Goal: Task Accomplishment & Management: Use online tool/utility

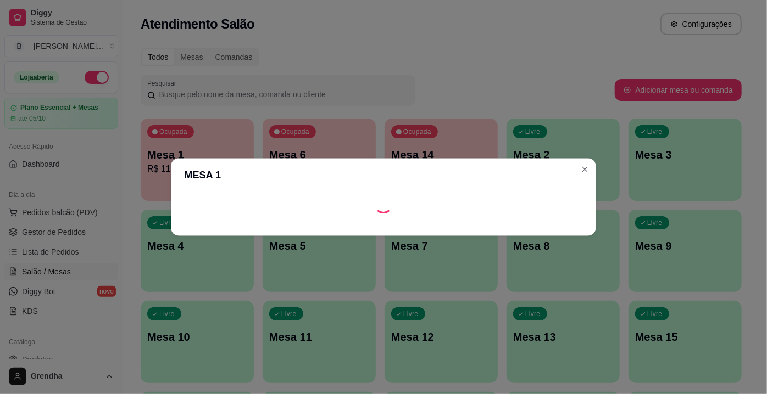
scroll to position [143, 0]
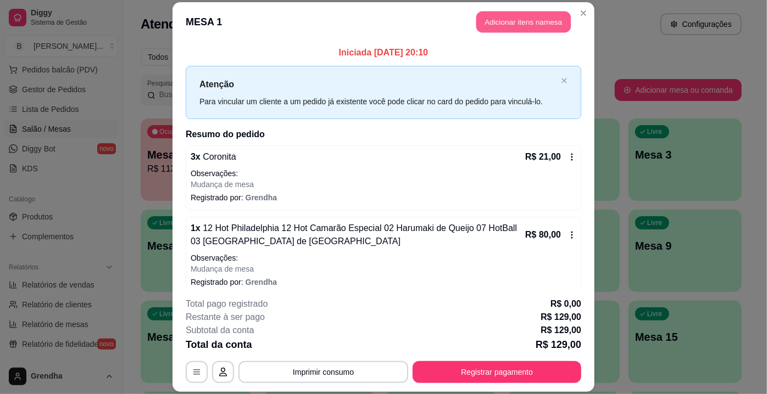
click at [514, 23] on button "Adicionar itens na mesa" at bounding box center [523, 21] width 94 height 21
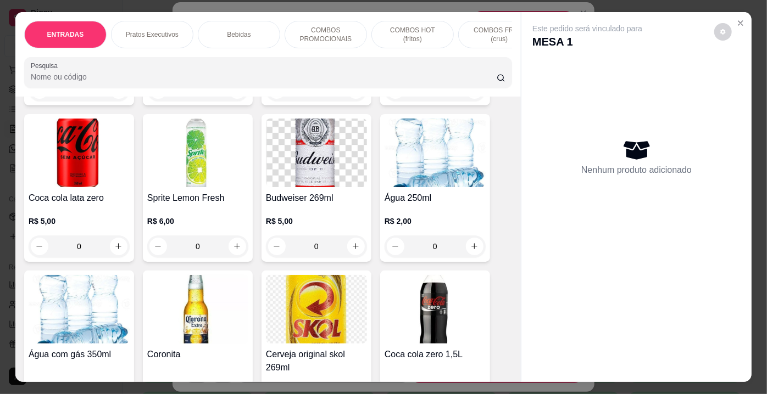
scroll to position [1987, 0]
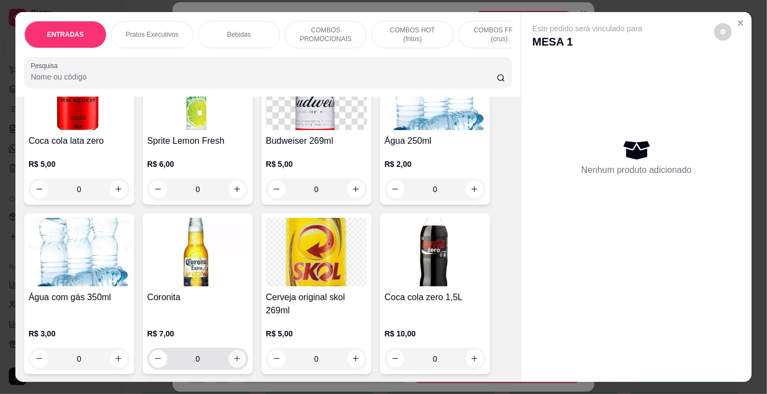
click at [235, 356] on icon "increase-product-quantity" at bounding box center [238, 359] width 6 height 6
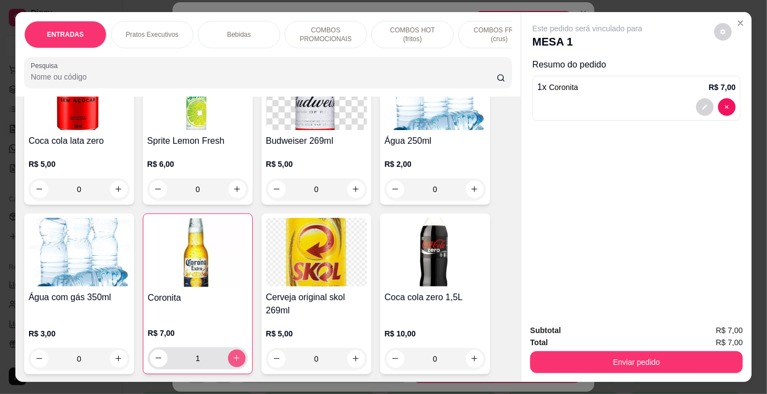
click at [234, 355] on icon "increase-product-quantity" at bounding box center [237, 358] width 6 height 6
type input "2"
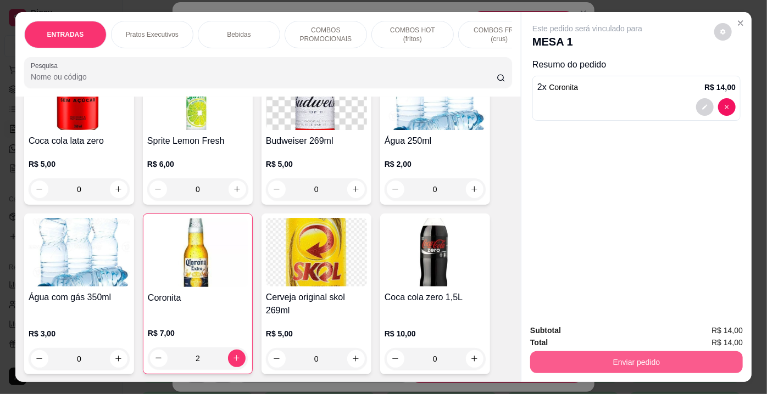
click at [589, 368] on button "Enviar pedido" at bounding box center [636, 363] width 213 height 22
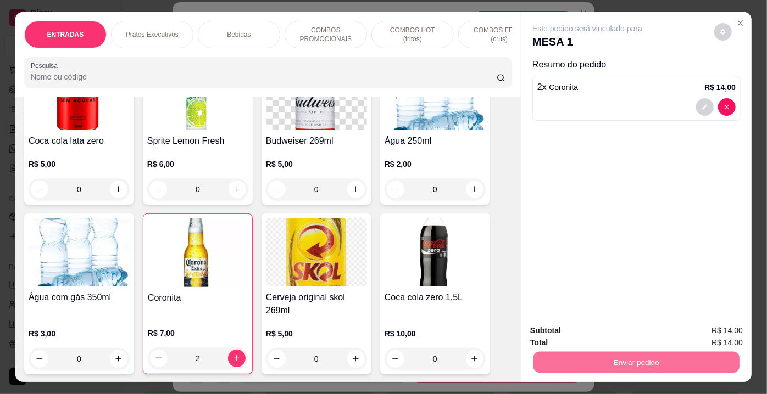
click at [698, 332] on button "Enviar pedido" at bounding box center [715, 332] width 60 height 20
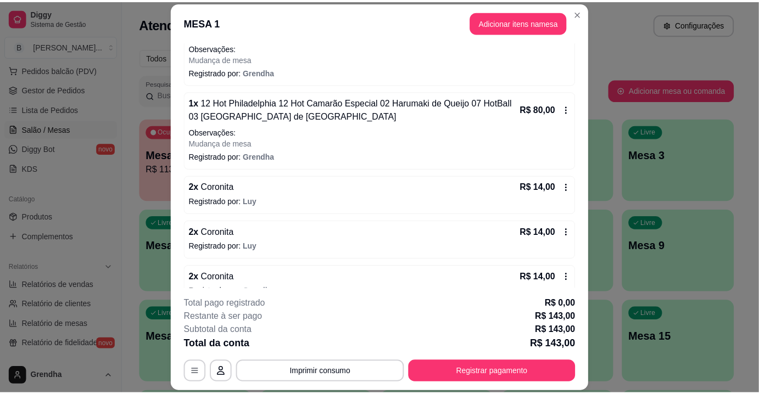
scroll to position [79, 0]
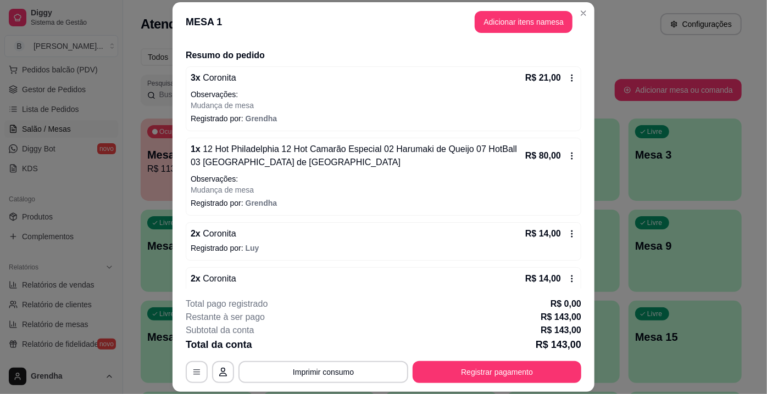
click at [577, 188] on div "Iniciada [DATE] 20:10 Atenção Para vincular um cliente a um pedido já existente…" at bounding box center [384, 166] width 422 height 248
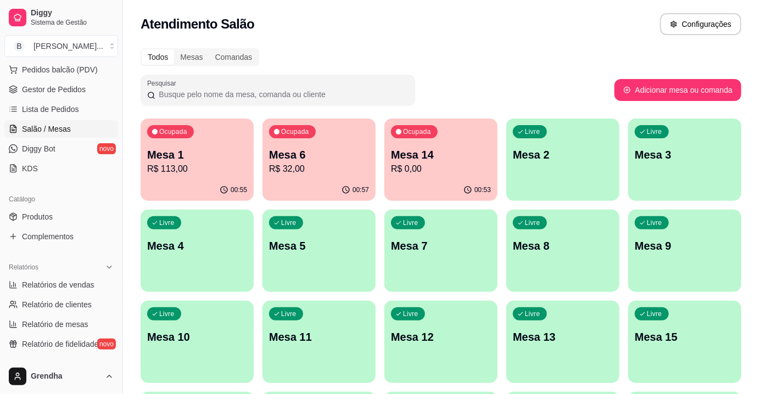
scroll to position [0, 0]
click at [624, 97] on button "Adicionar mesa ou comanda" at bounding box center [677, 90] width 123 height 21
select select "TABLE"
click at [40, 212] on span "Produtos" at bounding box center [37, 217] width 31 height 11
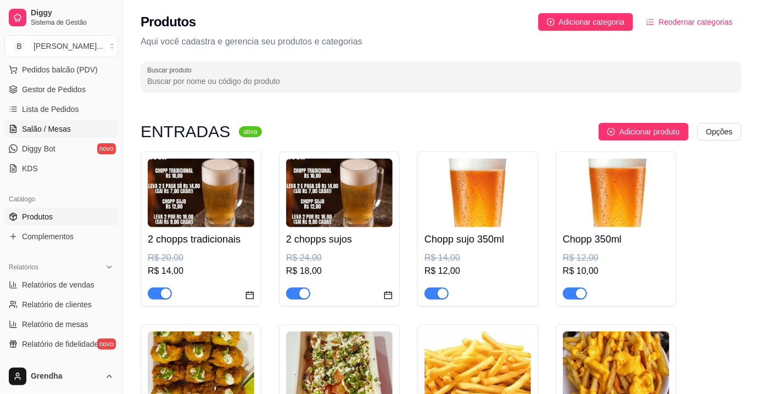
click at [44, 130] on span "Salão / Mesas" at bounding box center [46, 129] width 49 height 11
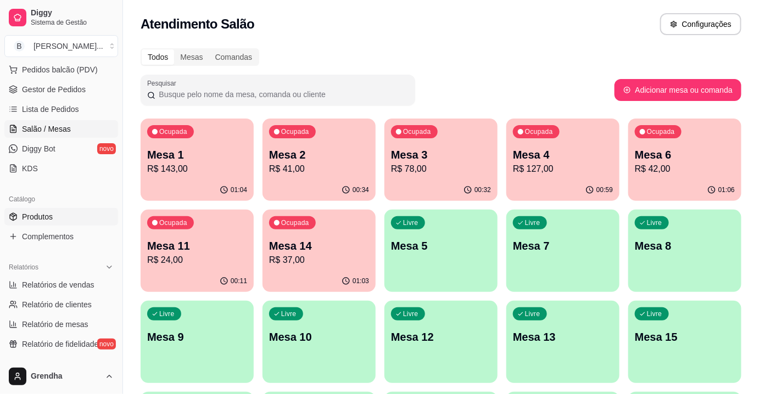
click at [44, 215] on span "Produtos" at bounding box center [37, 217] width 31 height 11
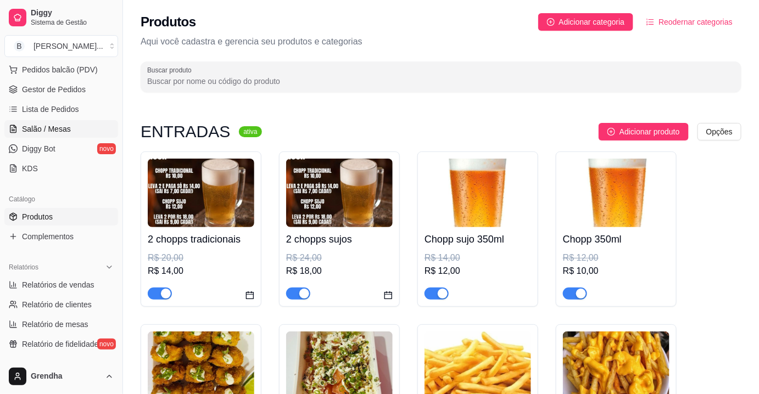
click at [61, 130] on span "Salão / Mesas" at bounding box center [46, 129] width 49 height 11
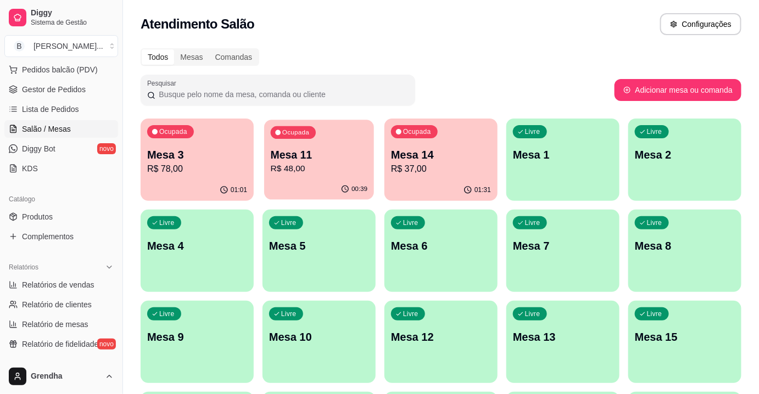
click at [321, 166] on p "R$ 48,00" at bounding box center [319, 169] width 97 height 13
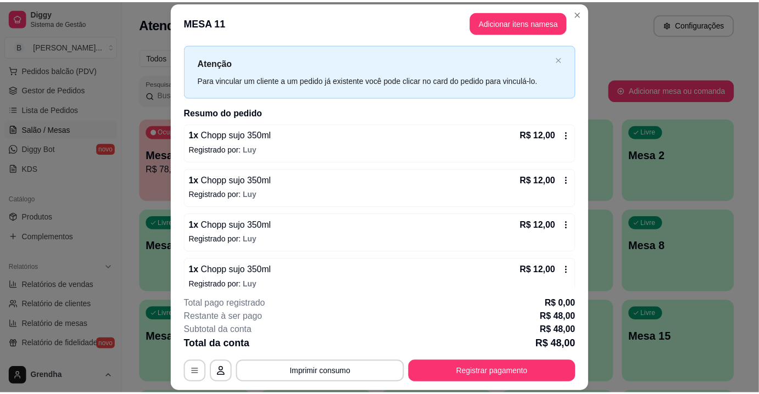
scroll to position [32, 0]
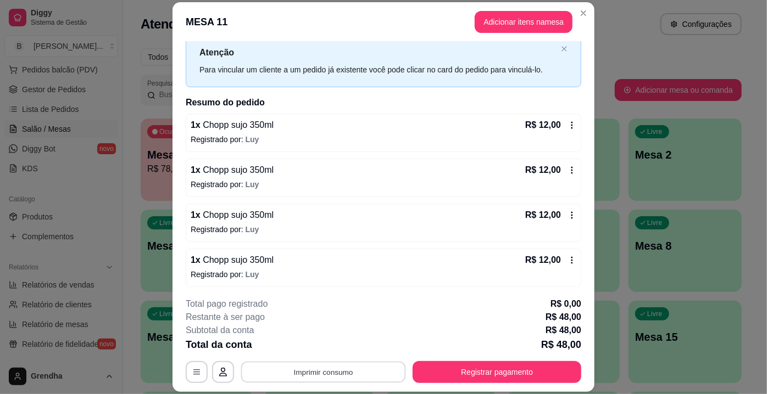
click at [320, 376] on button "Imprimir consumo" at bounding box center [323, 372] width 165 height 21
click at [315, 351] on button "IMPRESSORA" at bounding box center [323, 347] width 77 height 17
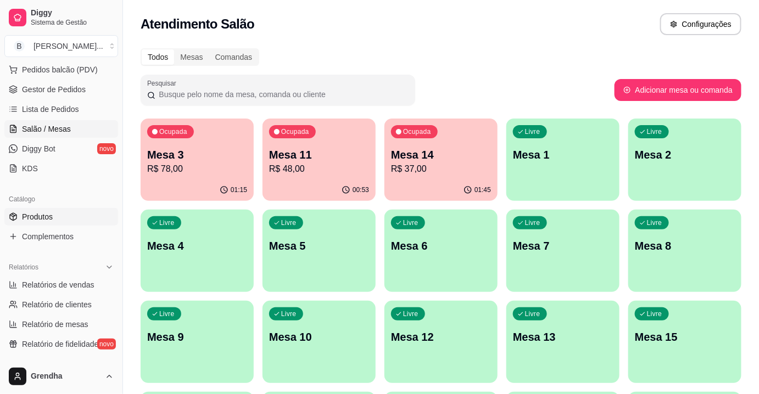
click at [48, 218] on span "Produtos" at bounding box center [37, 217] width 31 height 11
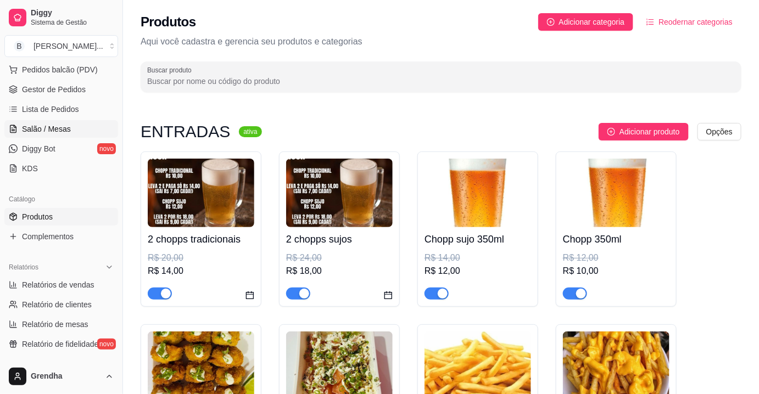
click at [60, 132] on span "Salão / Mesas" at bounding box center [46, 129] width 49 height 11
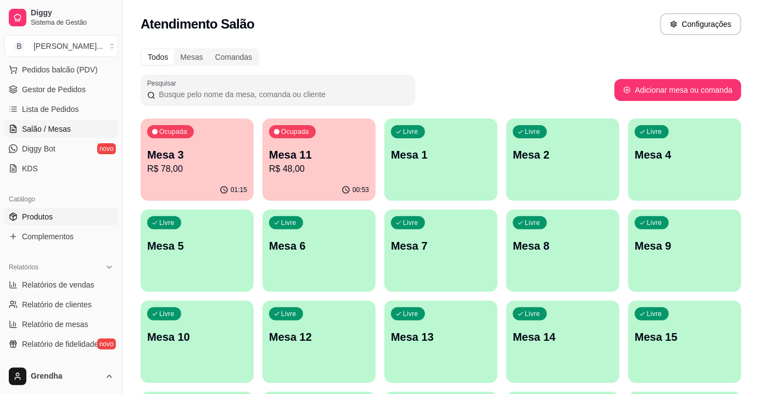
click at [39, 216] on span "Produtos" at bounding box center [37, 217] width 31 height 11
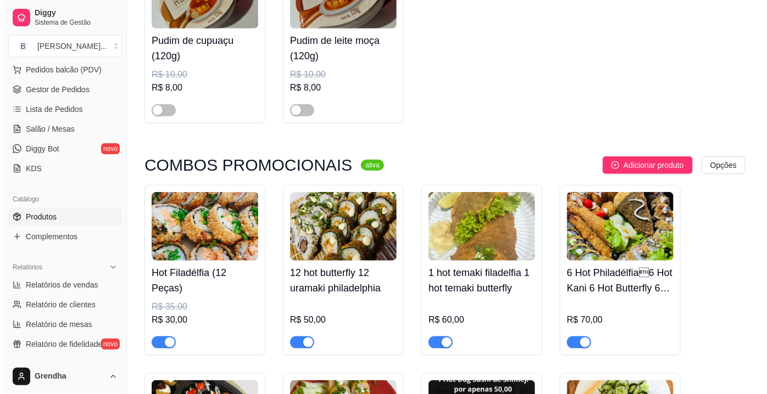
scroll to position [5771, 0]
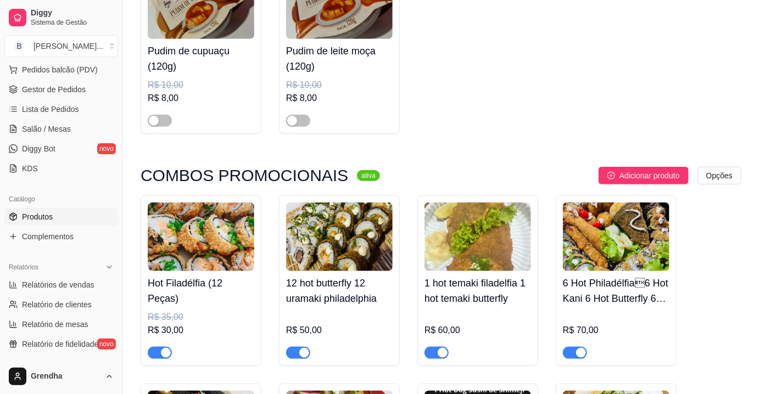
click at [66, 78] on ul "Pedidos balcão (PDV) Gestor de Pedidos Lista de Pedidos Salão / Mesas Diggy Bot…" at bounding box center [61, 119] width 114 height 116
click at [66, 74] on span "Pedidos balcão (PDV)" at bounding box center [60, 69] width 76 height 11
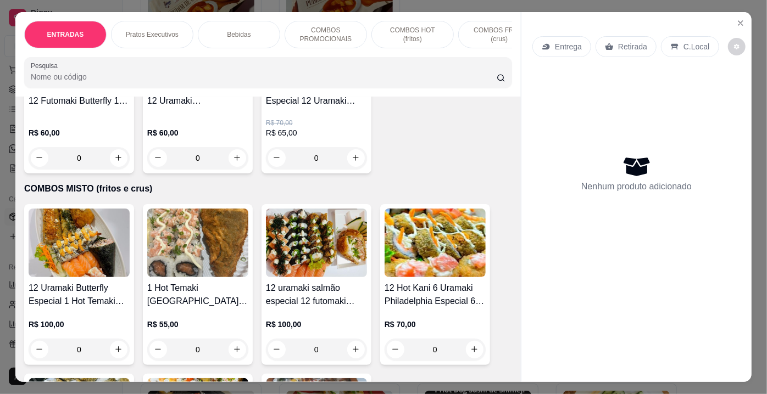
scroll to position [4013, 0]
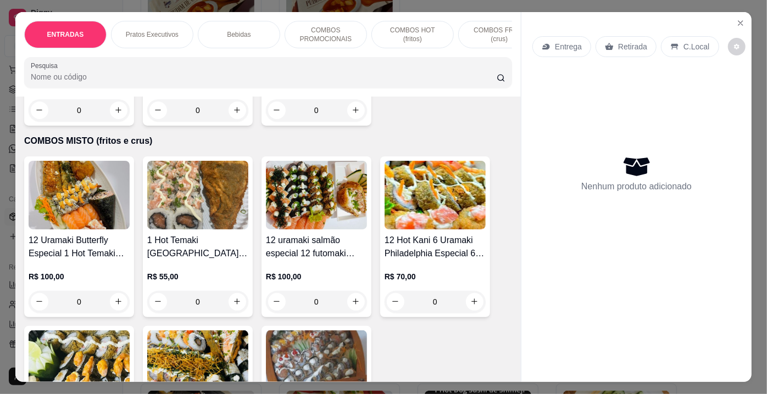
click at [525, 264] on div "Entrega Retirada C.Local Nenhum produto adicionado" at bounding box center [636, 188] width 230 height 353
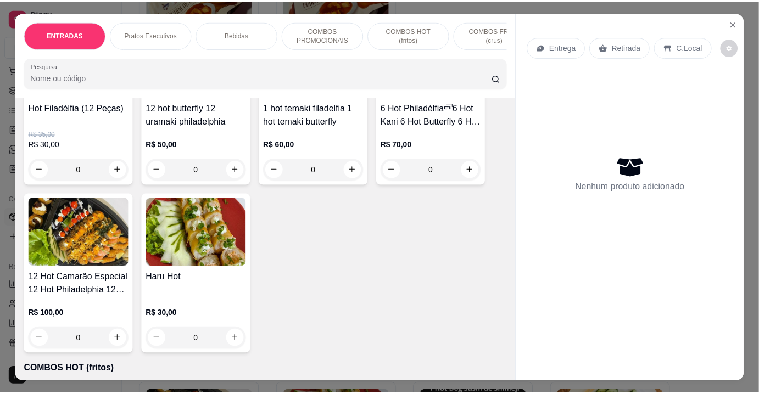
scroll to position [2790, 0]
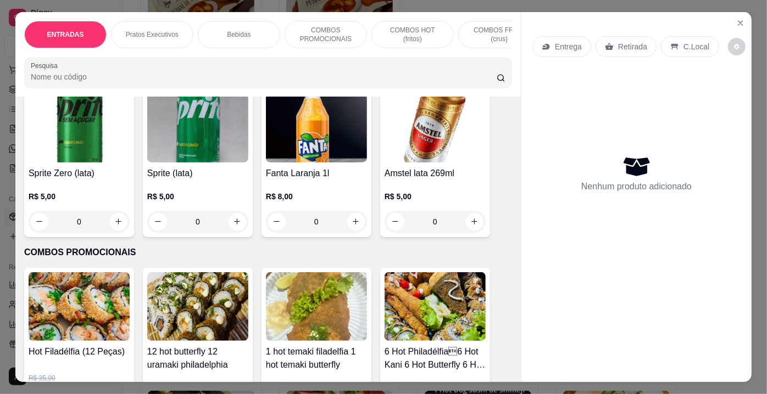
click at [126, 320] on div "Hot Filadélfia (12 Peças) R$ 35,00 R$ 30,00 0" at bounding box center [79, 348] width 110 height 161
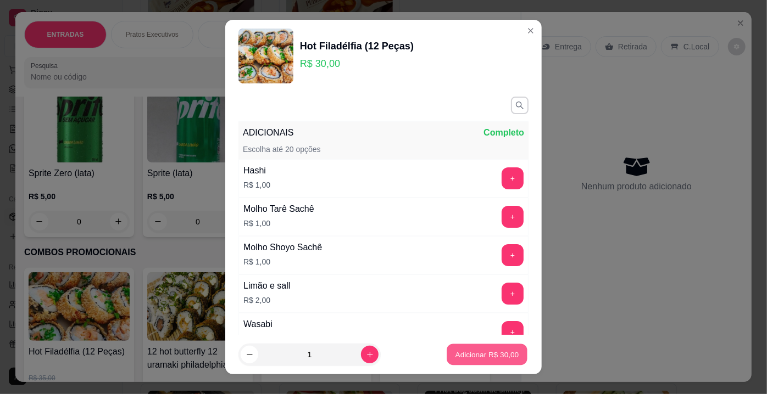
click at [457, 362] on button "Adicionar R$ 30,00" at bounding box center [487, 354] width 81 height 21
type input "1"
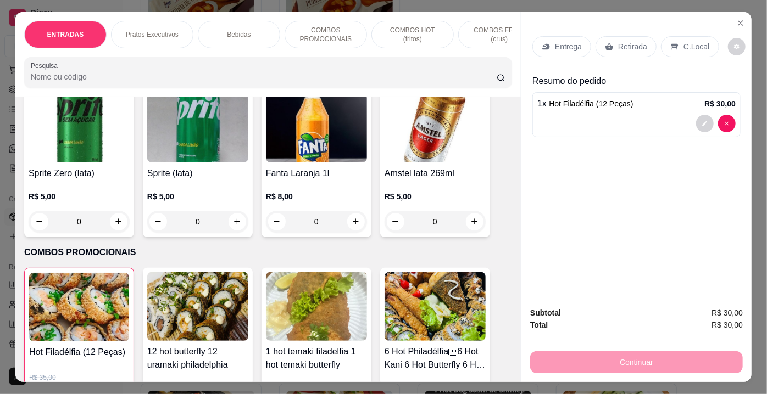
click at [550, 31] on div "Entrega Retirada C.Local" at bounding box center [636, 46] width 208 height 38
click at [555, 41] on p "Entrega" at bounding box center [568, 46] width 27 height 11
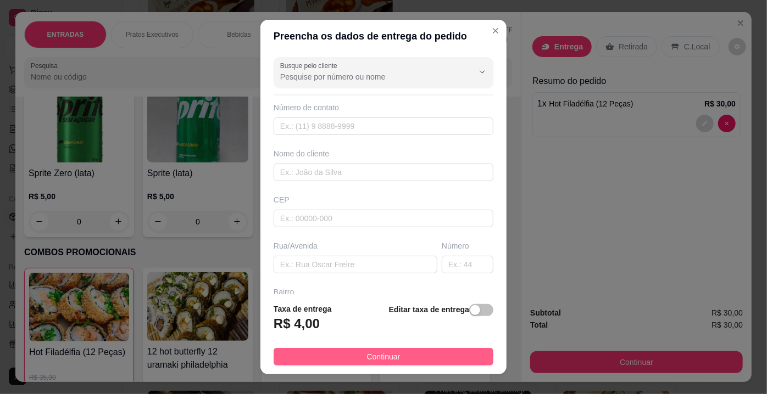
click at [361, 349] on button "Continuar" at bounding box center [384, 357] width 220 height 18
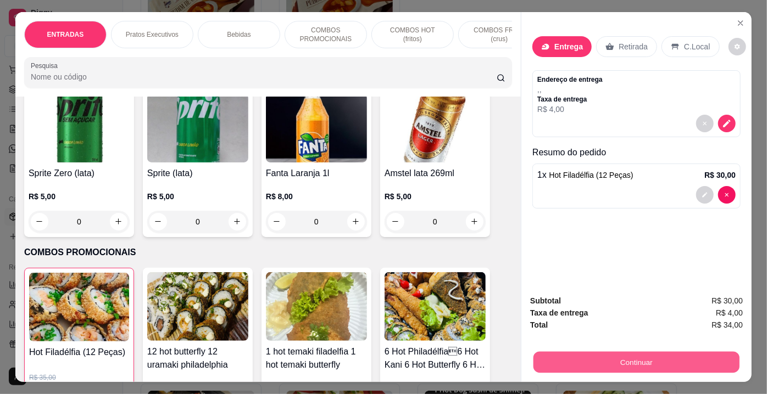
click at [635, 364] on button "Continuar" at bounding box center [636, 362] width 206 height 21
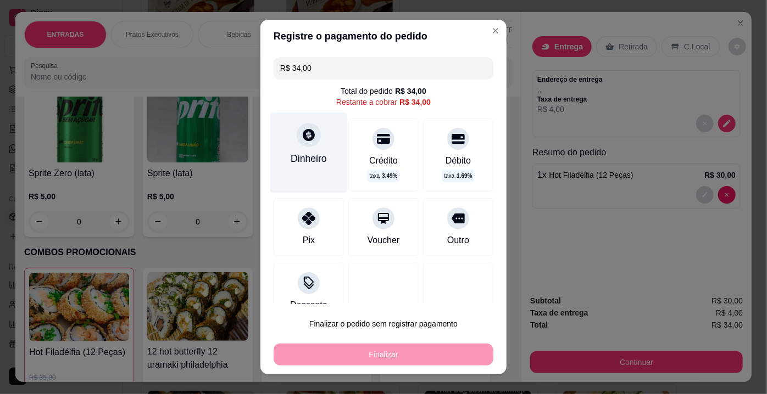
click at [286, 128] on div "Dinheiro" at bounding box center [308, 153] width 77 height 80
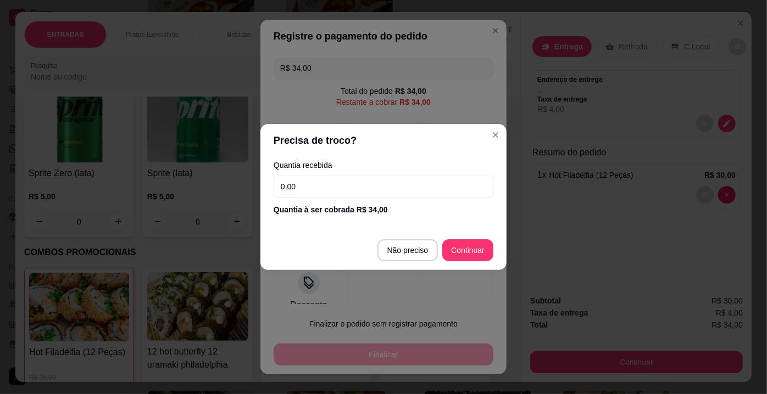
click at [324, 186] on input "0,00" at bounding box center [384, 187] width 220 height 22
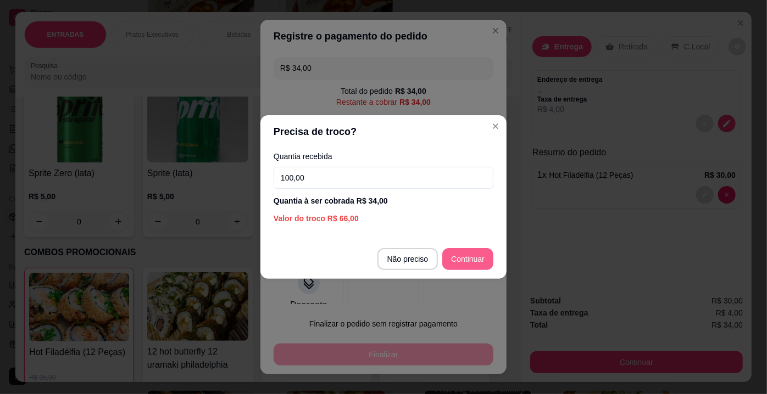
type input "100,00"
type input "R$ 0,00"
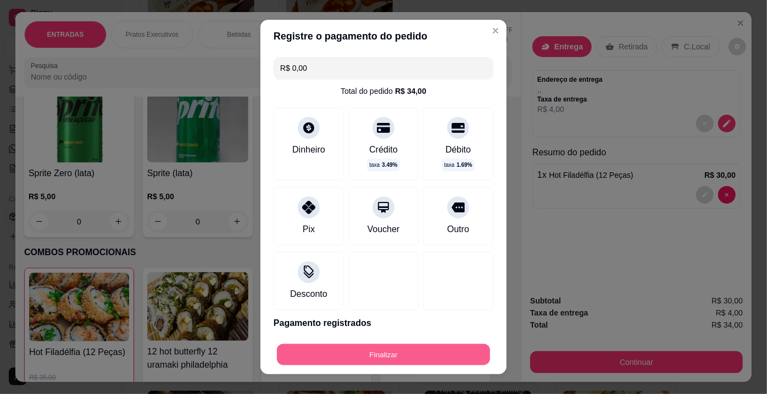
click at [429, 347] on button "Finalizar" at bounding box center [383, 354] width 213 height 21
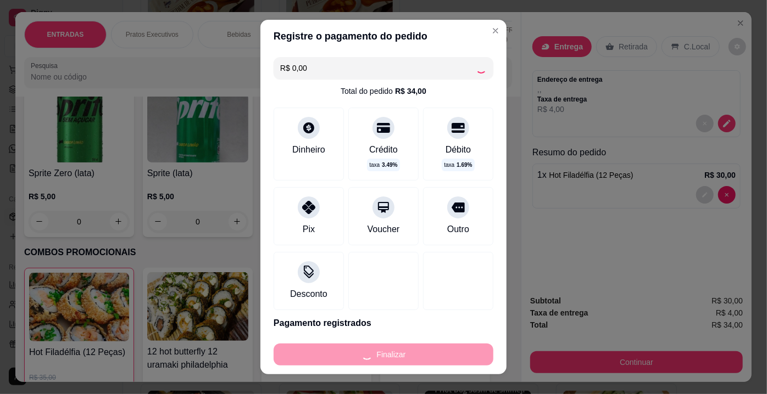
type input "0"
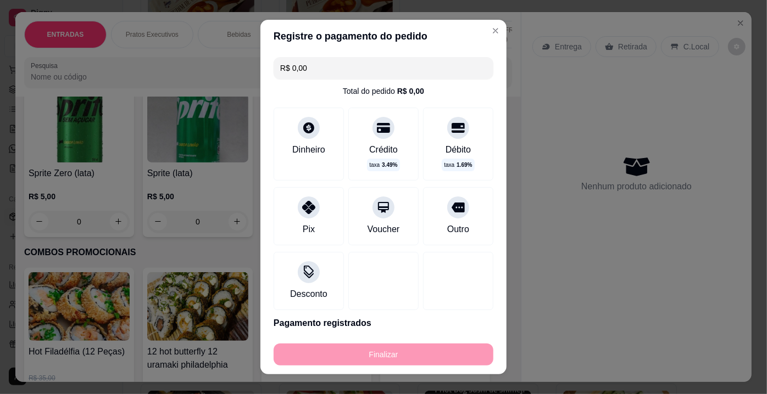
type input "-R$ 34,00"
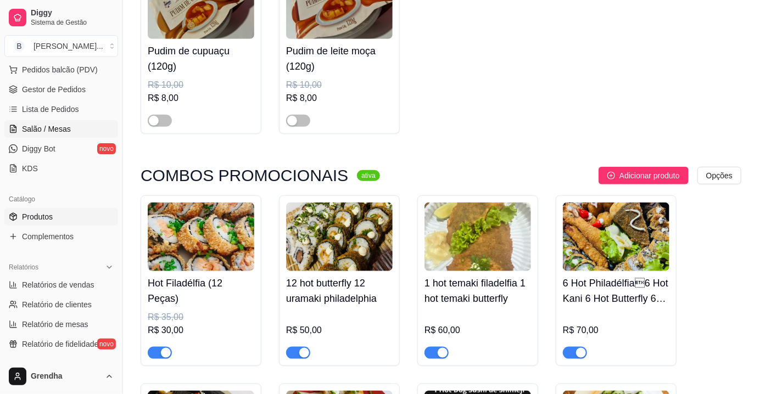
click at [66, 128] on span "Salão / Mesas" at bounding box center [46, 129] width 49 height 11
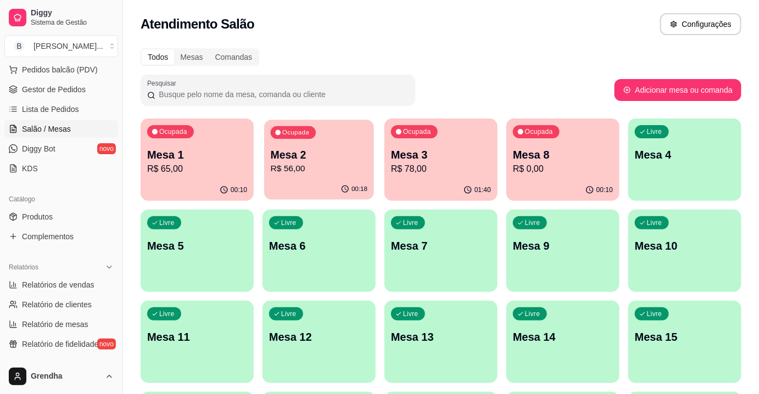
click at [321, 163] on p "R$ 56,00" at bounding box center [319, 169] width 97 height 13
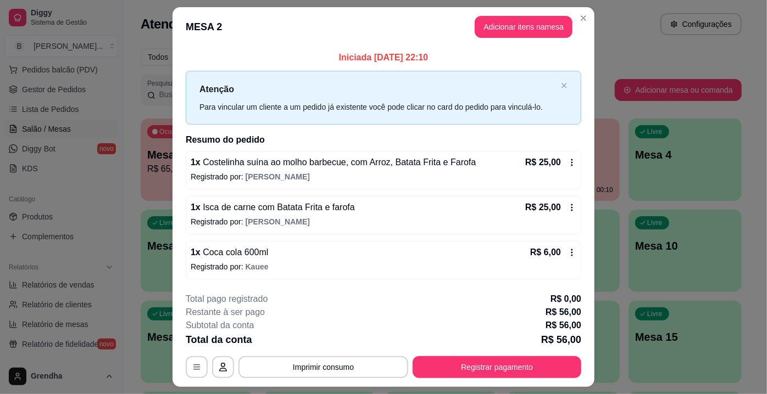
click at [233, 252] on span "Coca cola 600ml" at bounding box center [235, 252] width 68 height 9
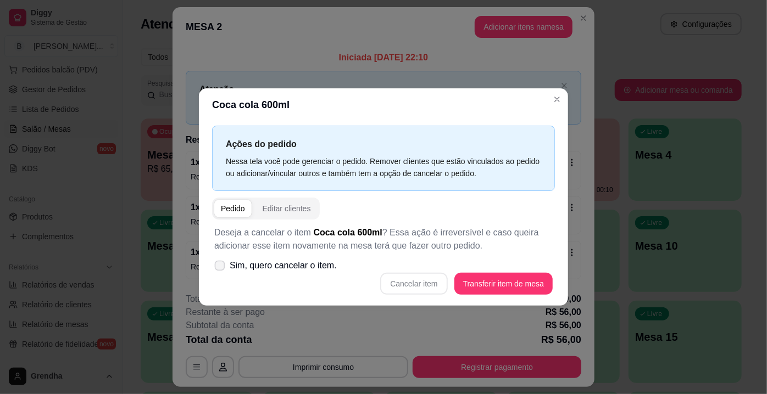
click at [226, 265] on label "Sim, quero cancelar o item." at bounding box center [275, 266] width 131 height 22
click at [221, 268] on input "Sim, quero cancelar o item." at bounding box center [217, 271] width 7 height 7
checkbox input "true"
click at [425, 281] on button "Cancelar item" at bounding box center [413, 284] width 67 height 22
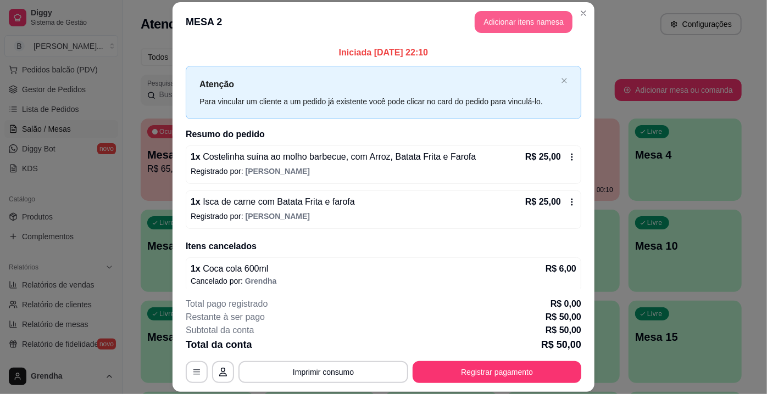
click at [533, 27] on button "Adicionar itens na mesa" at bounding box center [524, 22] width 98 height 22
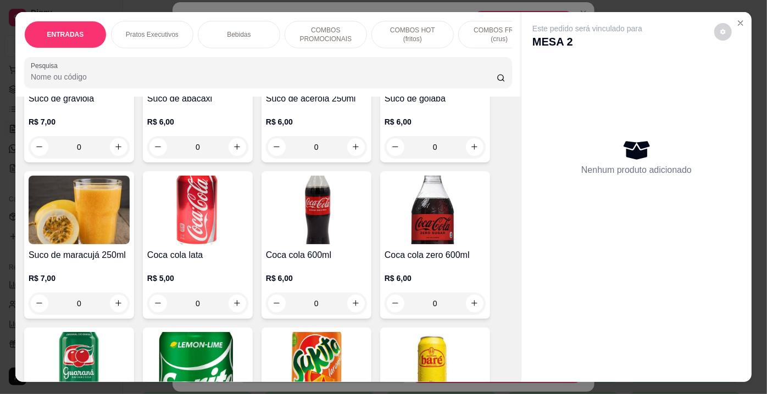
scroll to position [1230, 0]
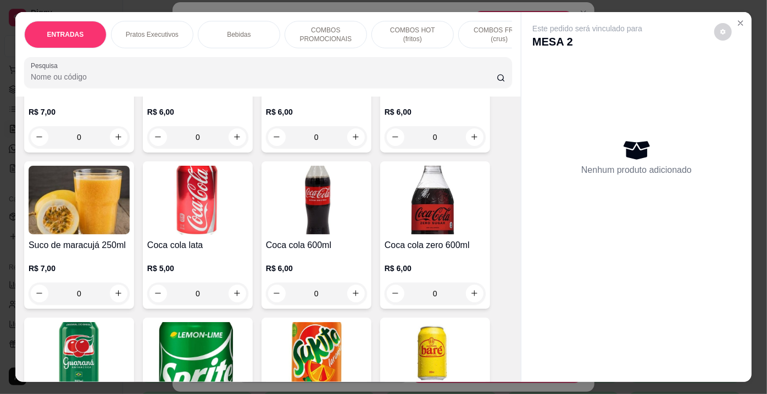
click at [514, 164] on div "ENTRADAS Pratos Executivos Bebidas COMBOS PROMOCIONAIS COMBOS HOT (fritos) COMB…" at bounding box center [383, 197] width 736 height 371
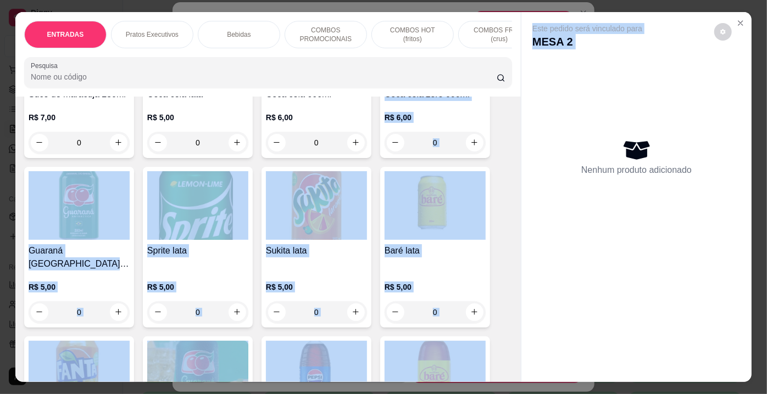
scroll to position [1353, 0]
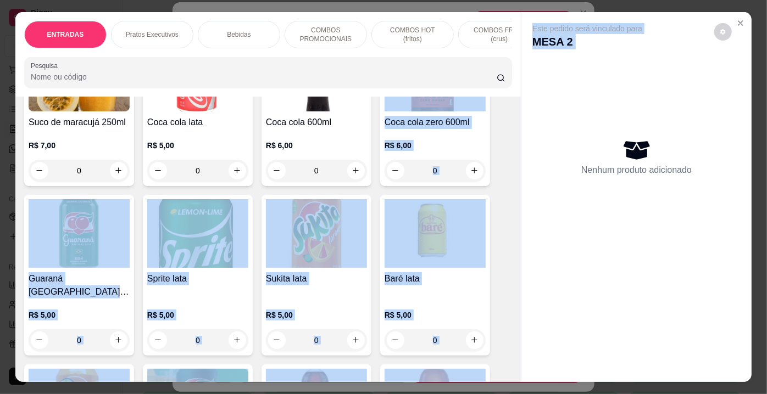
click at [538, 257] on div "Nenhum produto adicionado" at bounding box center [636, 156] width 208 height 215
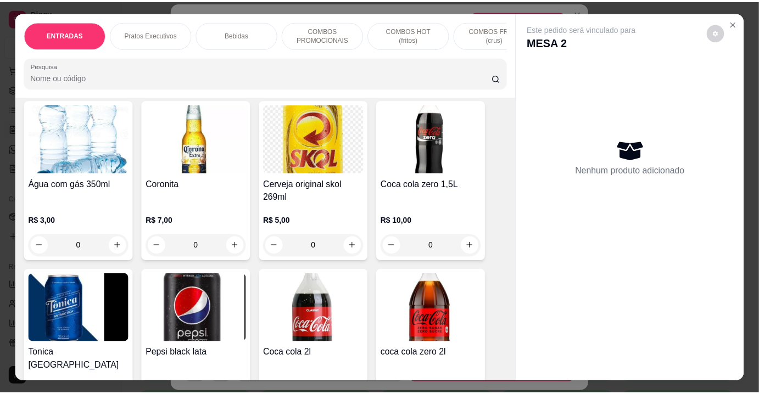
scroll to position [2139, 0]
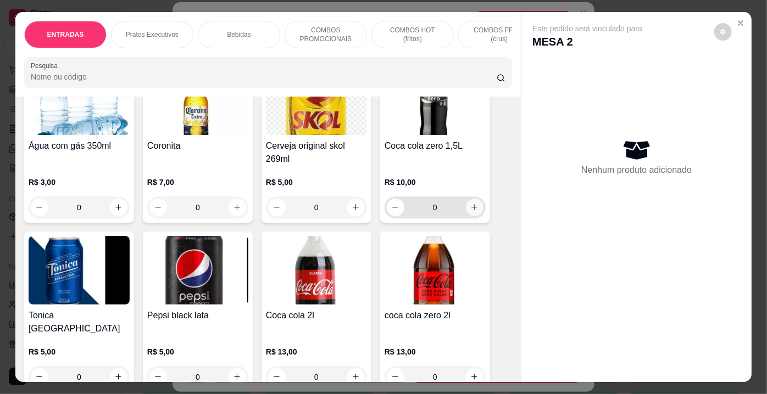
click at [470, 203] on icon "increase-product-quantity" at bounding box center [474, 207] width 8 height 8
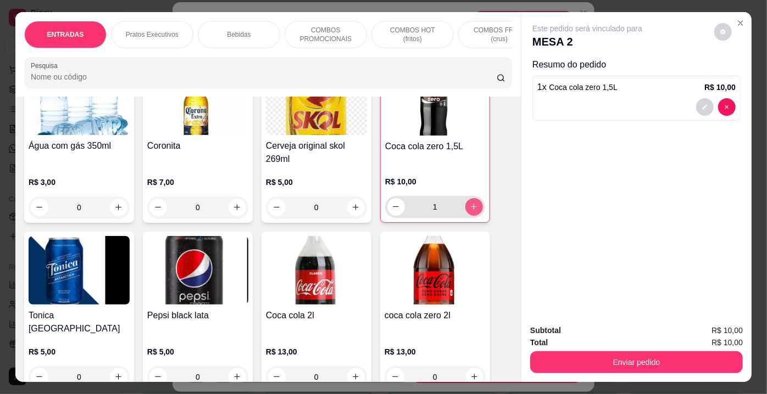
type input "1"
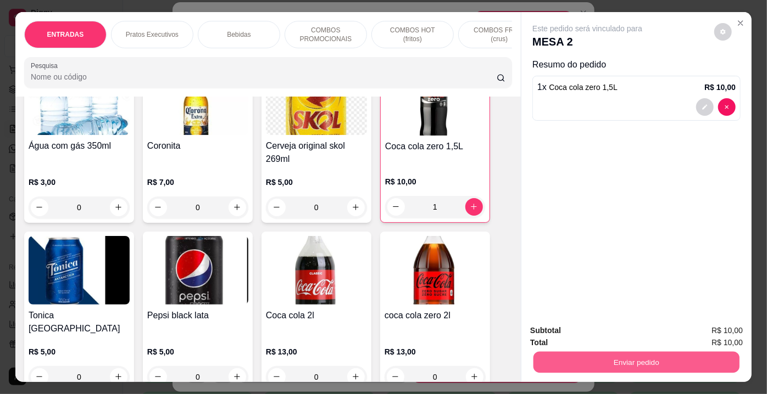
click at [591, 357] on button "Enviar pedido" at bounding box center [636, 362] width 206 height 21
click at [709, 338] on button "Enviar pedido" at bounding box center [715, 332] width 60 height 20
